Goal: Task Accomplishment & Management: Manage account settings

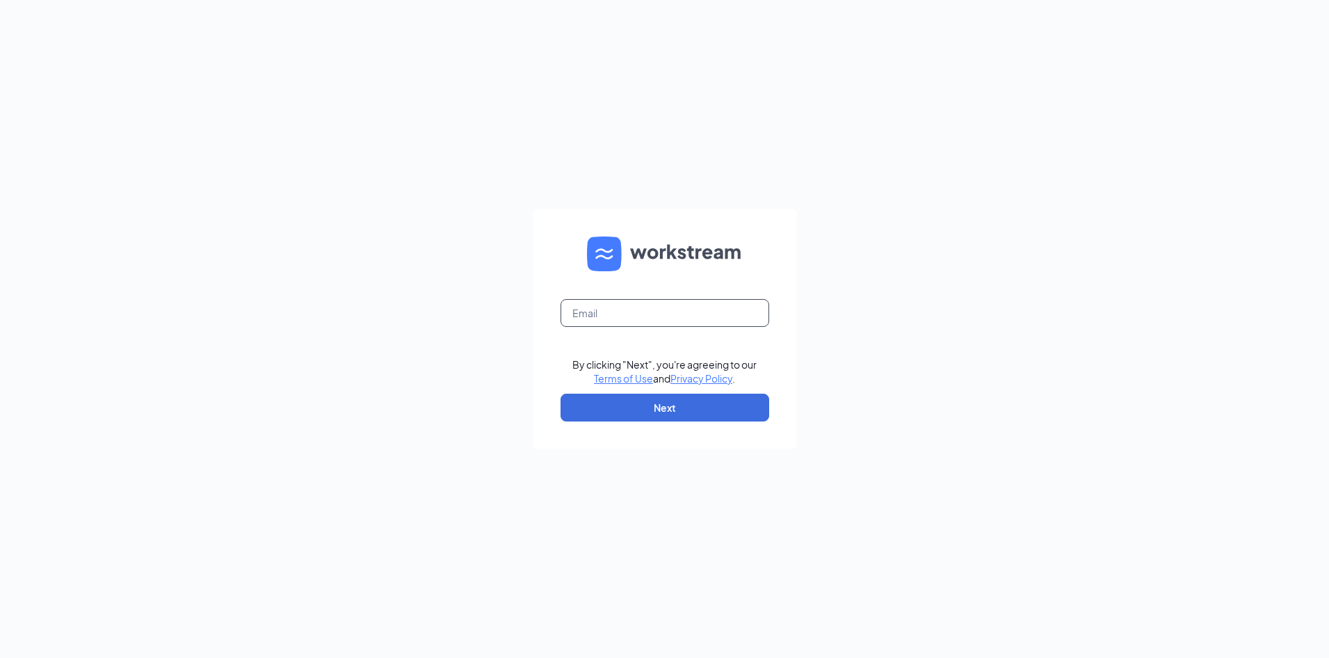
click at [601, 324] on input "text" at bounding box center [664, 313] width 209 height 28
type input "[EMAIL_ADDRESS][DOMAIN_NAME]"
click at [634, 403] on button "Next" at bounding box center [664, 408] width 209 height 28
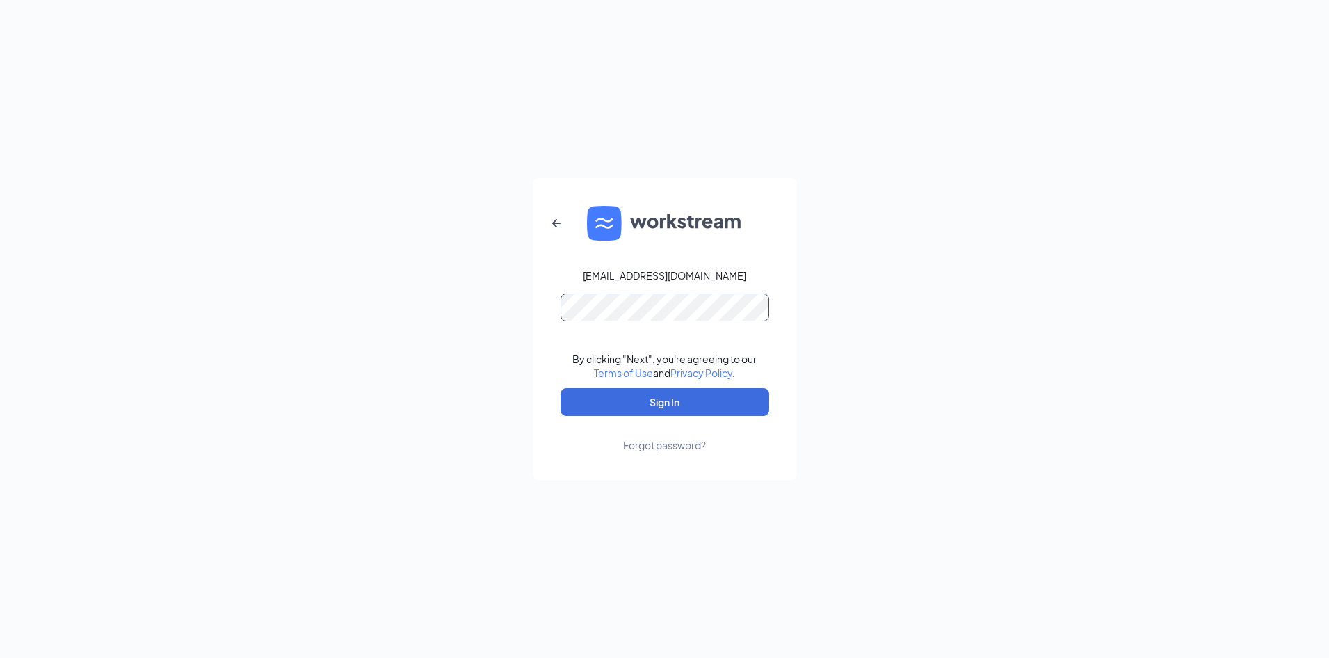
click at [560, 388] on button "Sign In" at bounding box center [664, 402] width 209 height 28
click at [727, 412] on button "Sign In" at bounding box center [664, 402] width 209 height 28
click at [675, 443] on div "Forgot password?" at bounding box center [664, 445] width 83 height 14
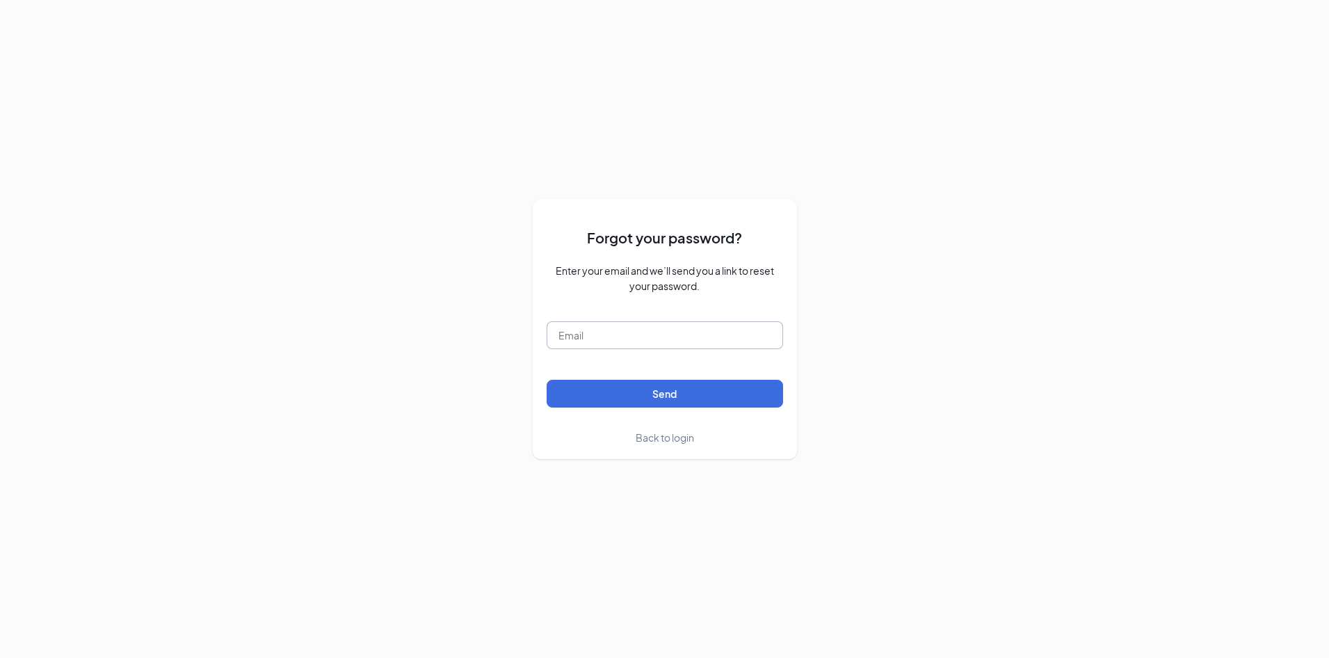
click at [656, 341] on input "text" at bounding box center [665, 335] width 236 height 28
type input "[EMAIL_ADDRESS][DOMAIN_NAME]"
click at [660, 396] on button "Send" at bounding box center [665, 394] width 236 height 28
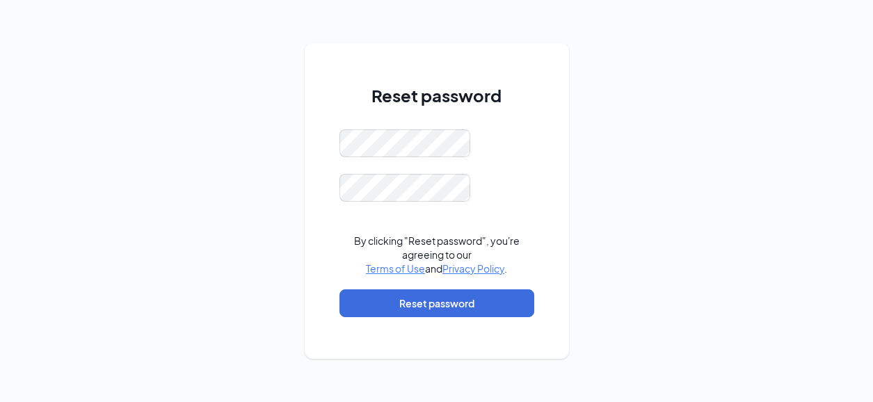
click at [587, 220] on div "Reset password By clicking "Reset password", you're agreeing to our Terms of Us…" at bounding box center [436, 201] width 873 height 402
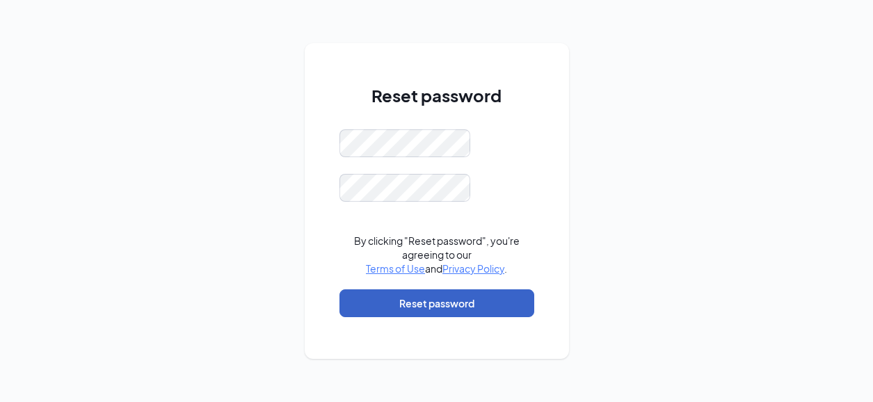
click at [455, 307] on button "Reset password" at bounding box center [436, 303] width 195 height 28
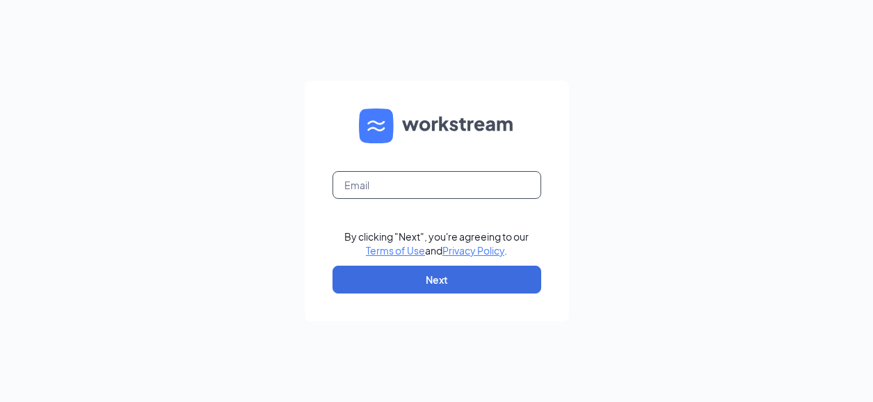
click at [451, 183] on input "text" at bounding box center [436, 185] width 209 height 28
type input "acouncil@pointquestgroup.com"
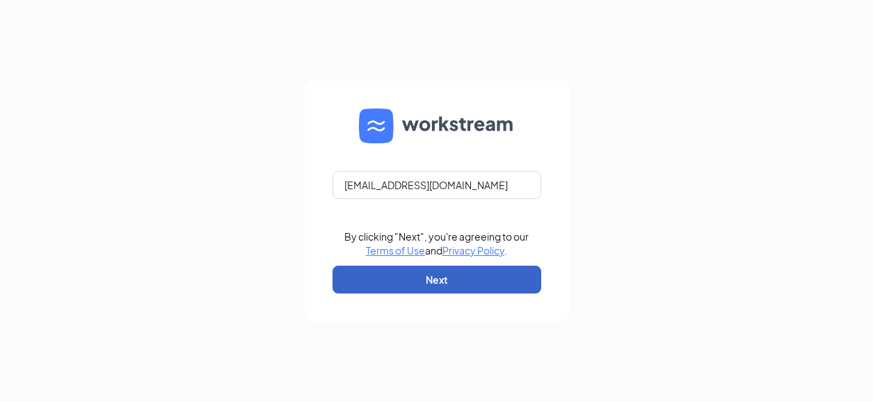
click at [435, 278] on button "Next" at bounding box center [436, 280] width 209 height 28
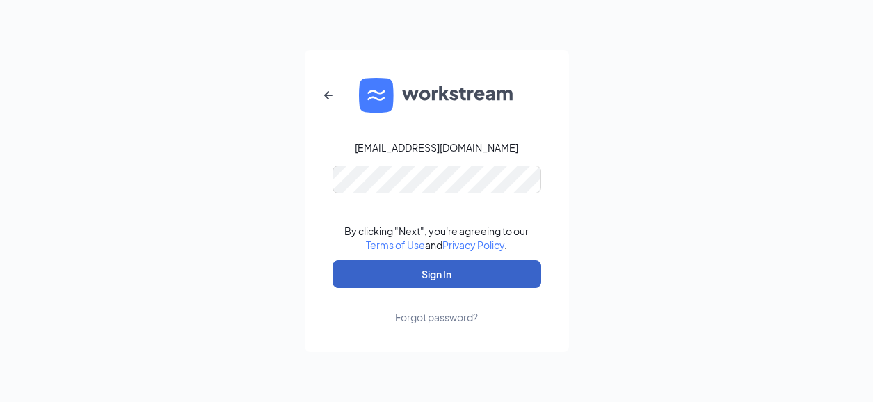
click at [442, 284] on button "Sign In" at bounding box center [436, 274] width 209 height 28
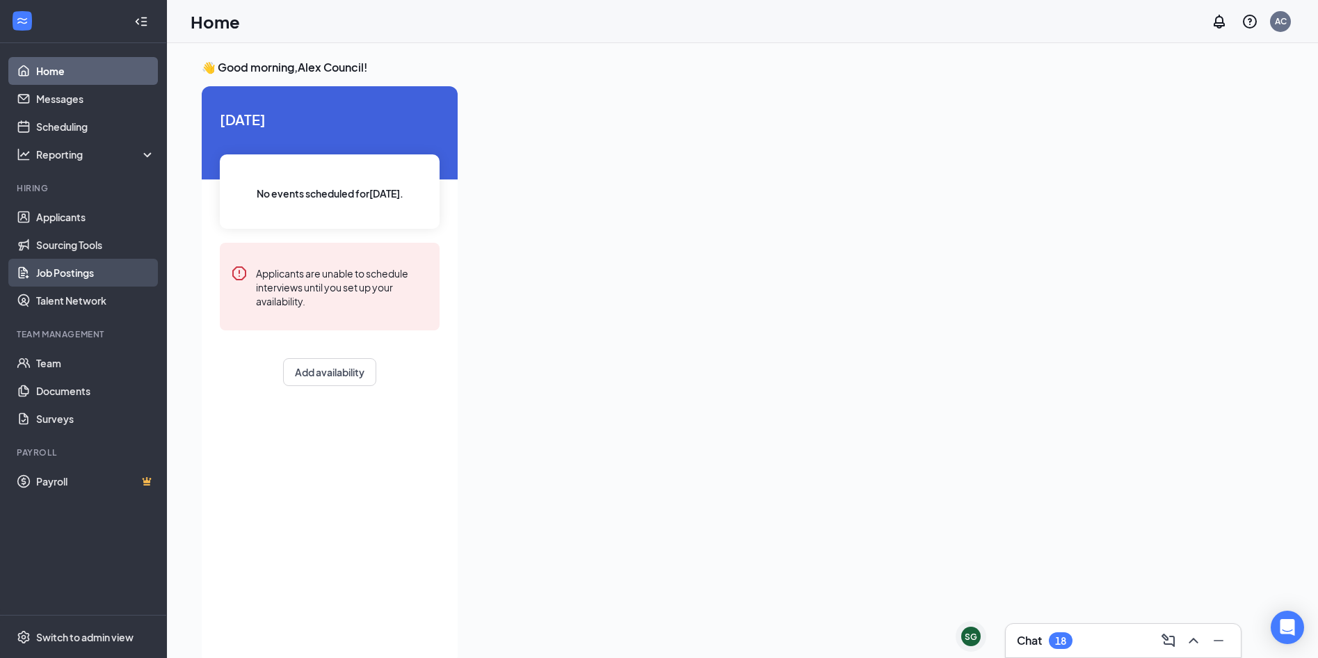
click at [80, 268] on link "Job Postings" at bounding box center [95, 273] width 119 height 28
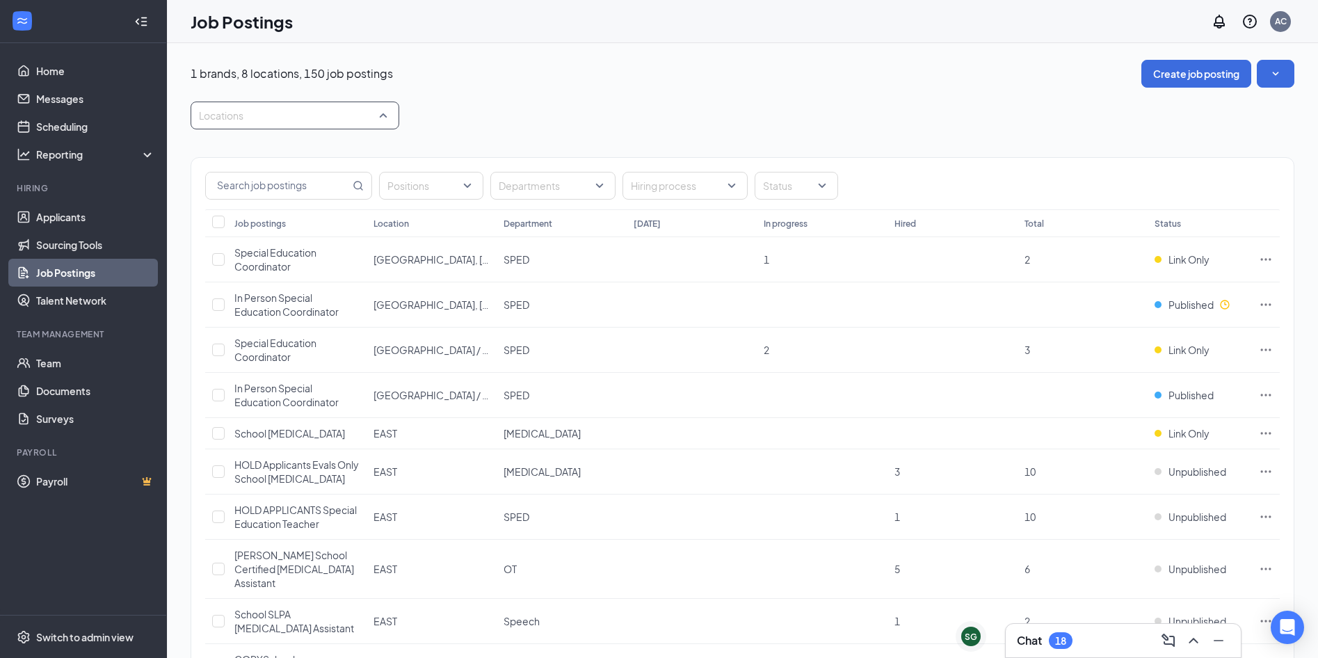
click at [276, 111] on div at bounding box center [288, 115] width 188 height 22
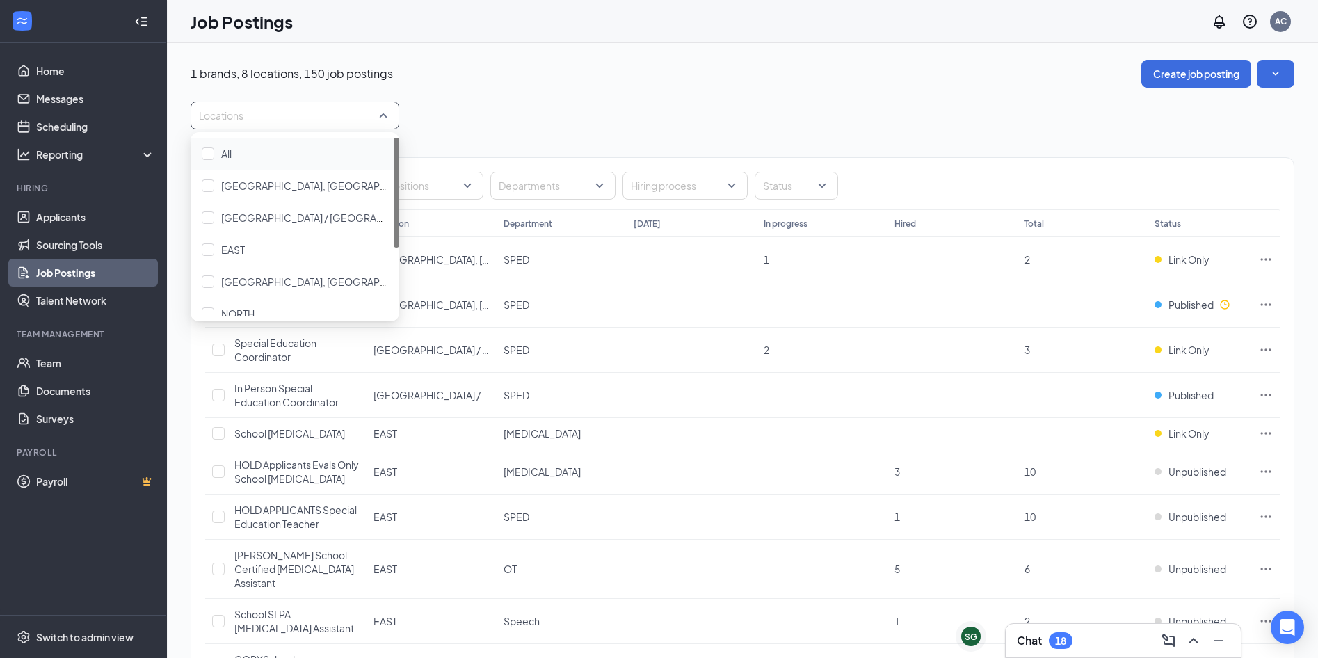
click at [529, 124] on div "Locations" at bounding box center [743, 116] width 1104 height 28
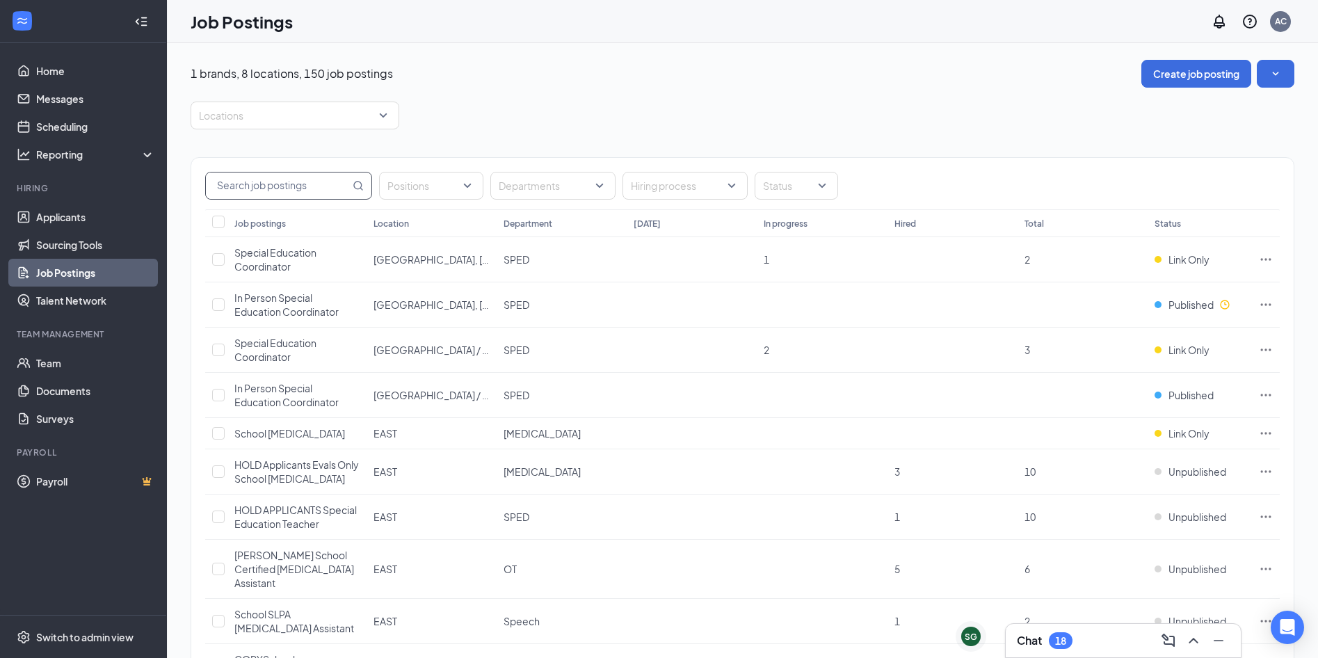
click at [300, 186] on input "text" at bounding box center [278, 185] width 144 height 26
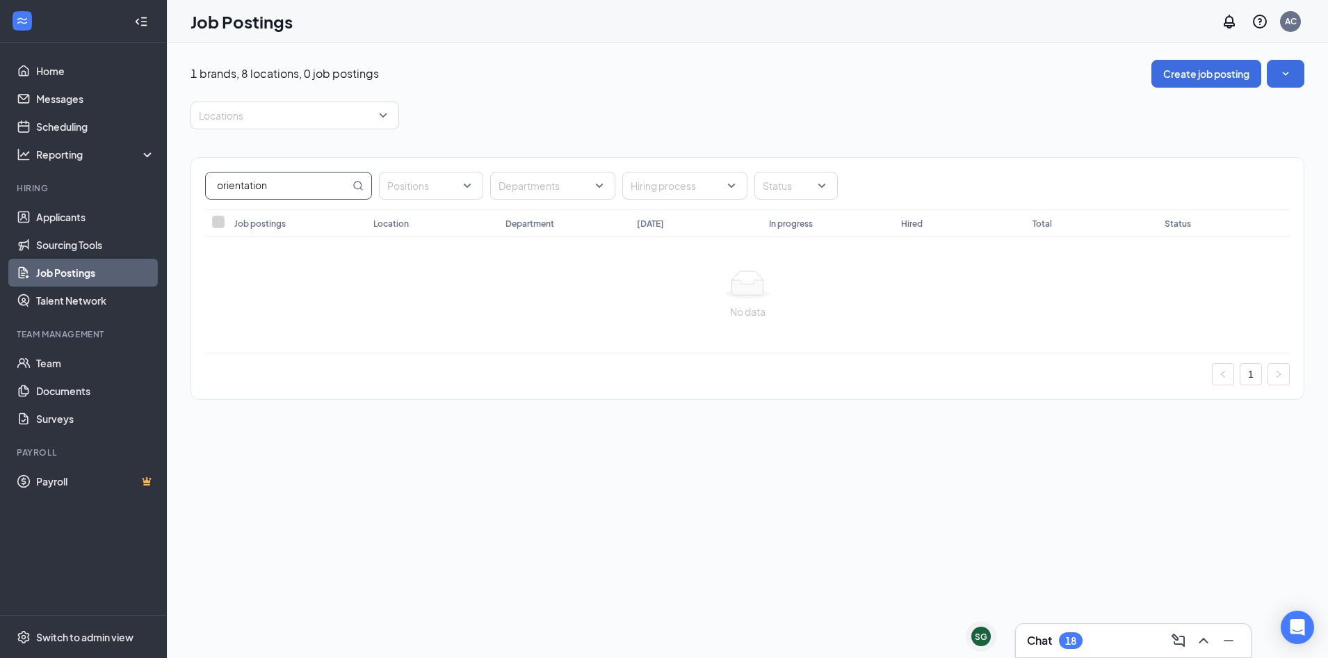
click at [338, 321] on div "No data" at bounding box center [747, 294] width 1085 height 115
click at [280, 108] on div at bounding box center [288, 115] width 188 height 22
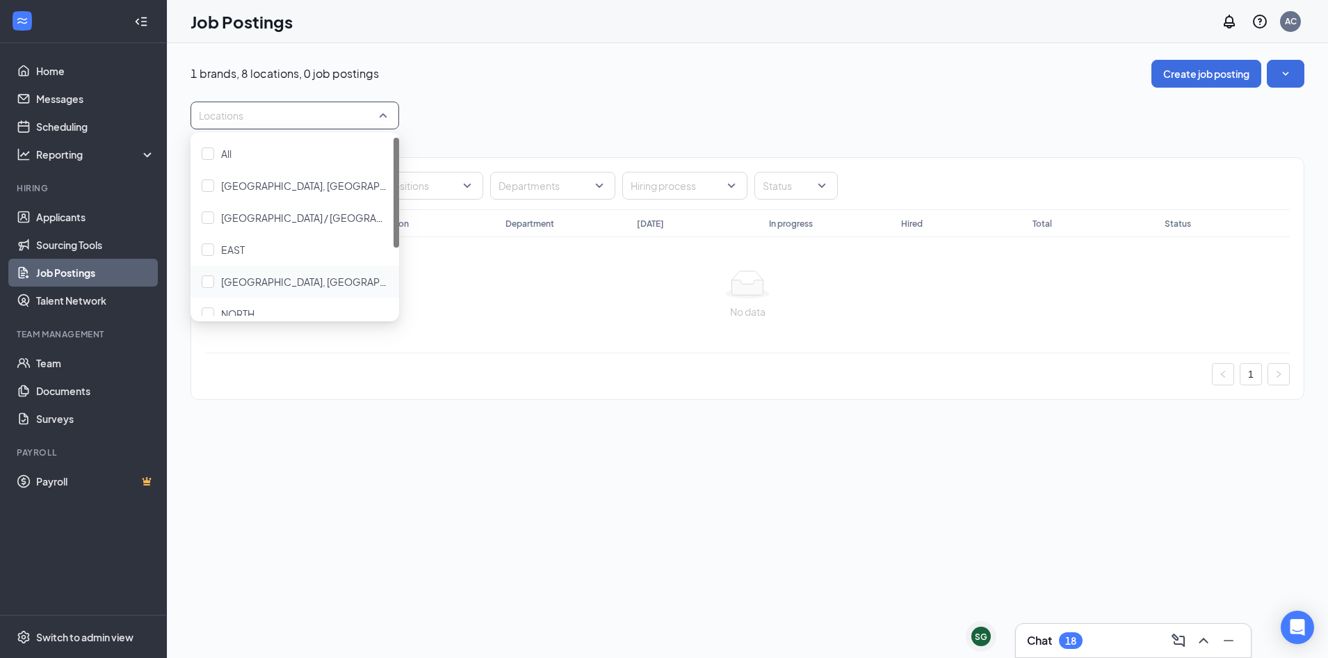
click at [517, 396] on div "orientation Positions Departments Hiring process Status Job postings Location D…" at bounding box center [748, 278] width 1114 height 243
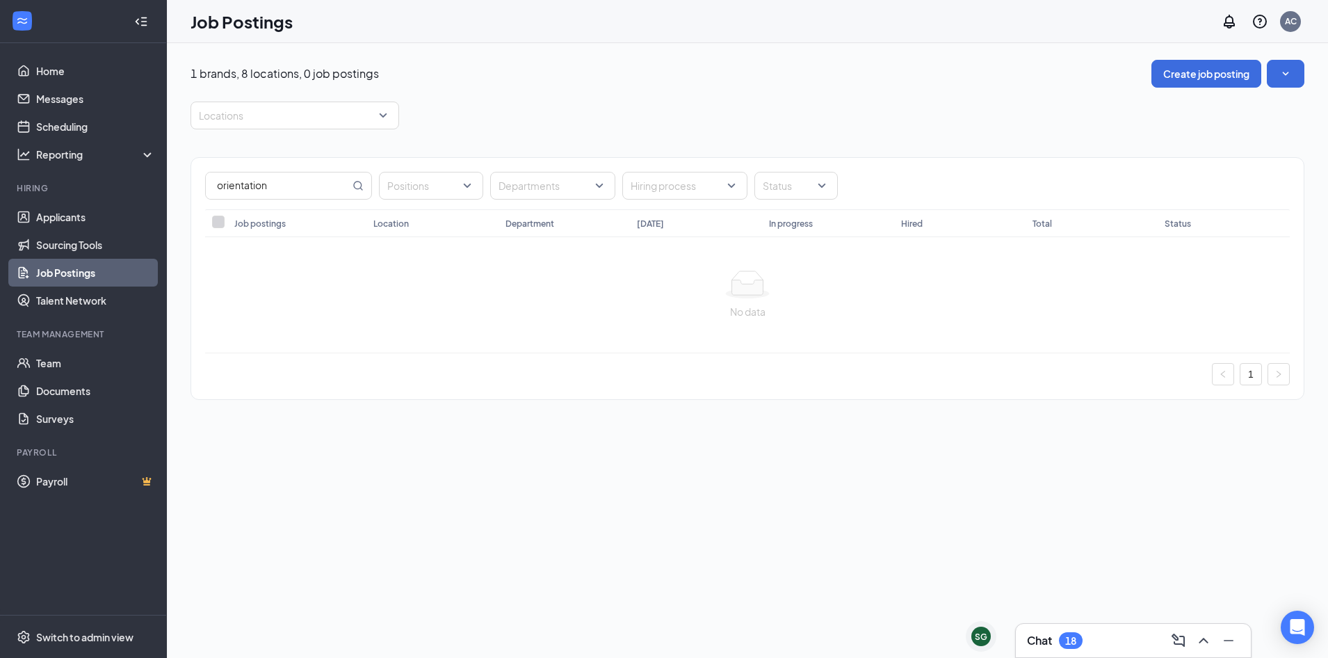
click at [484, 316] on div "No data" at bounding box center [747, 311] width 1063 height 15
click at [290, 182] on input "orientation" at bounding box center [278, 185] width 144 height 26
type input "o&M"
